Goal: Information Seeking & Learning: Learn about a topic

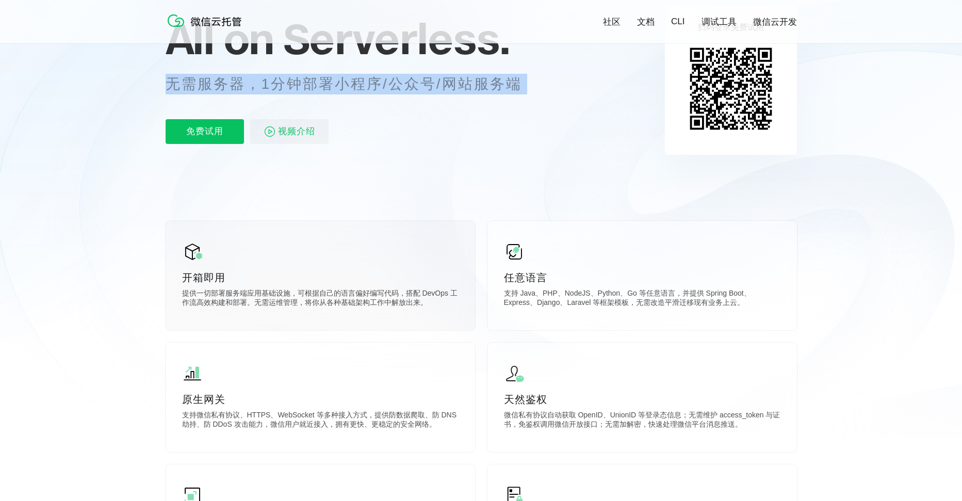
scroll to position [0, 1835]
click at [657, 295] on p "支持 Java、PHP、NodeJS、Python、Go 等任意语言，并提供 Spring Boot、Express、Django、Laravel 等框架模板…" at bounding box center [642, 299] width 277 height 21
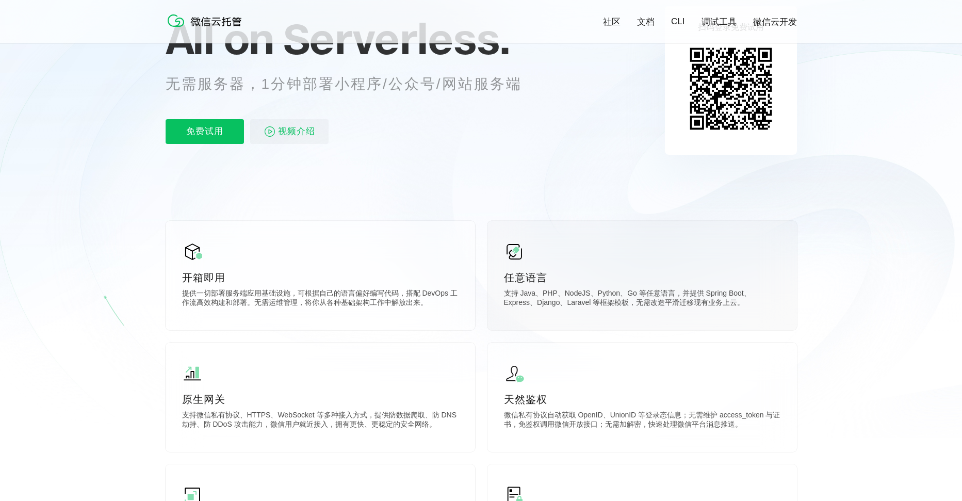
click at [657, 295] on p "支持 Java、PHP、NodeJS、Python、Go 等任意语言，并提供 Spring Boot、Express、Django、Laravel 等框架模板…" at bounding box center [642, 299] width 277 height 21
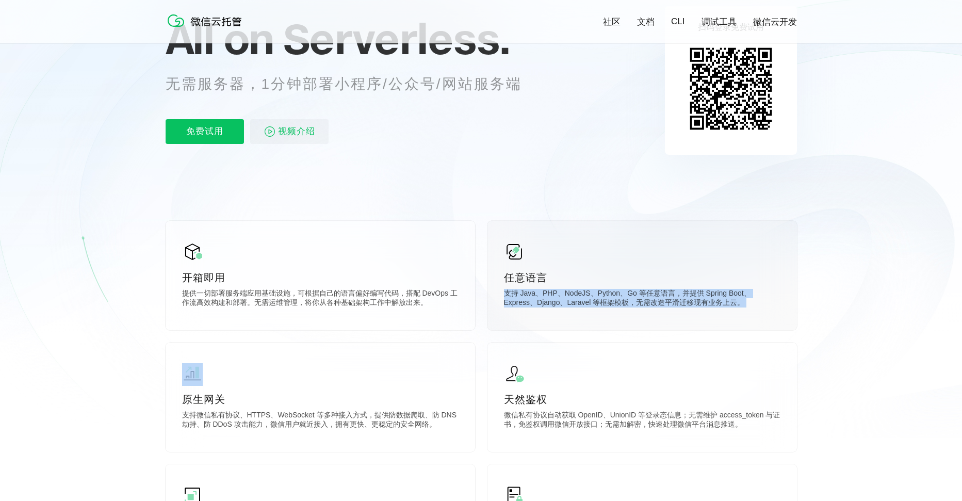
click at [657, 295] on p "支持 Java、PHP、NodeJS、Python、Go 等任意语言，并提供 Spring Boot、Express、Django、Laravel 等框架模板…" at bounding box center [642, 299] width 277 height 21
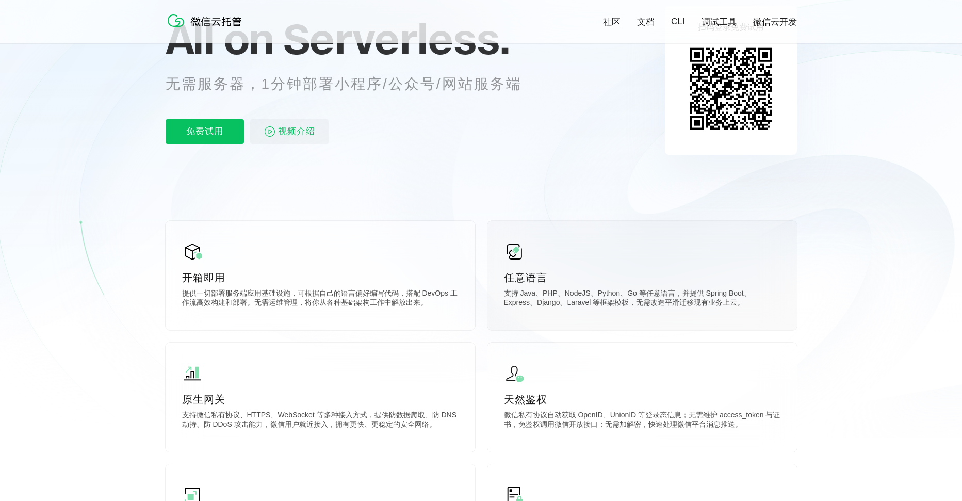
click at [657, 295] on p "支持 Java、PHP、NodeJS、Python、Go 等任意语言，并提供 Spring Boot、Express、Django、Laravel 等框架模板…" at bounding box center [642, 299] width 277 height 21
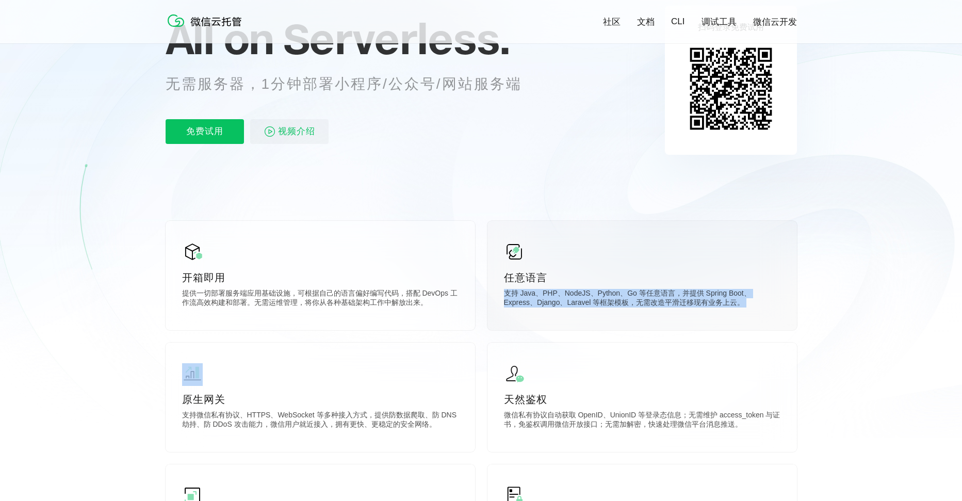
click at [697, 297] on p "支持 Java、PHP、NodeJS、Python、Go 等任意语言，并提供 Spring Boot、Express、Django、Laravel 等框架模板…" at bounding box center [642, 299] width 277 height 21
drag, startPoint x: 515, startPoint y: 302, endPoint x: 685, endPoint y: 303, distance: 170.3
click at [685, 304] on p "支持 Java、PHP、NodeJS、Python、Go 等任意语言，并提供 Spring Boot、Express、Django、Laravel 等框架模板…" at bounding box center [642, 299] width 277 height 21
click at [611, 302] on p "支持 Java、PHP、NodeJS、Python、Go 等任意语言，并提供 Spring Boot、Express、Django、Laravel 等框架模板…" at bounding box center [642, 299] width 277 height 21
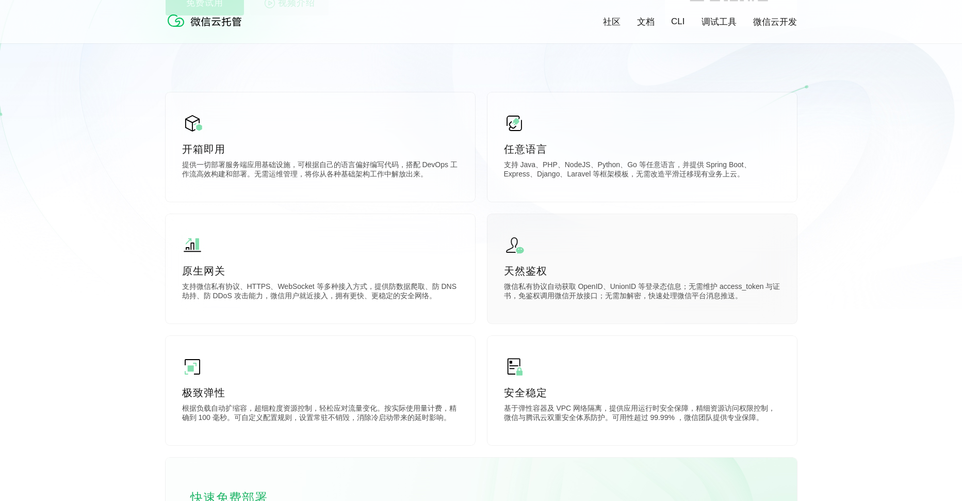
scroll to position [252, 0]
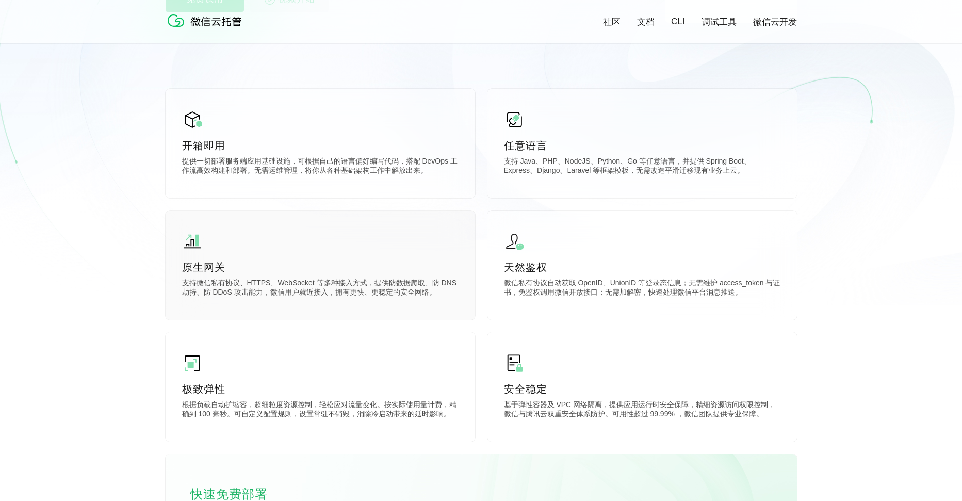
click at [322, 289] on p "支持微信私有协议、HTTPS、WebSocket 等多种接入方式，提供防数据爬取、防 DNS 劫持、防 DDoS 攻击能力，微信用户就近接入，拥有更快、更稳定…" at bounding box center [320, 289] width 277 height 21
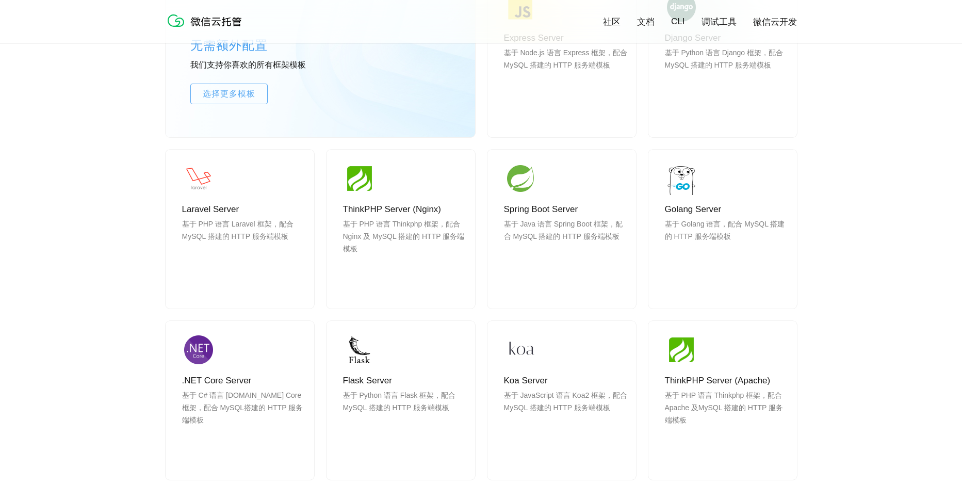
scroll to position [941, 0]
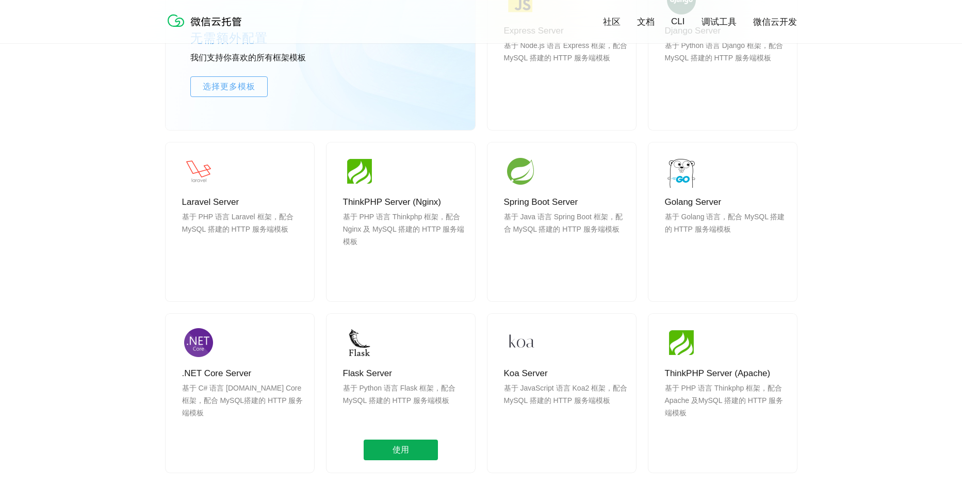
click at [399, 454] on span "使用" at bounding box center [401, 450] width 74 height 21
